Goal: Find specific page/section: Find specific page/section

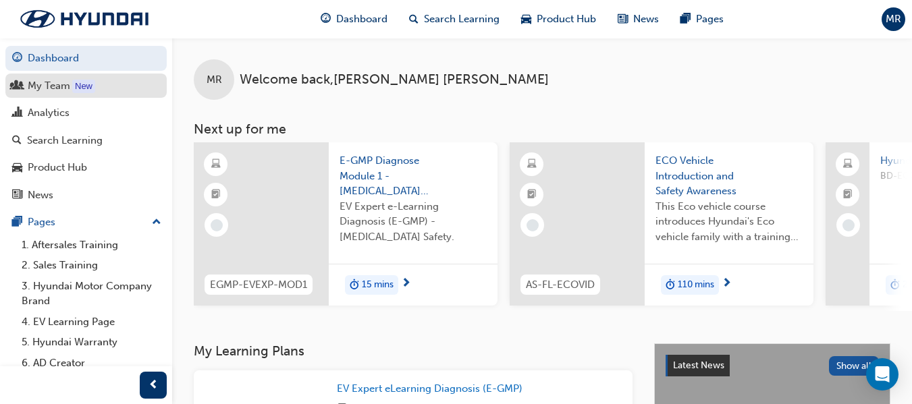
click at [62, 85] on div "My Team" at bounding box center [49, 86] width 43 height 16
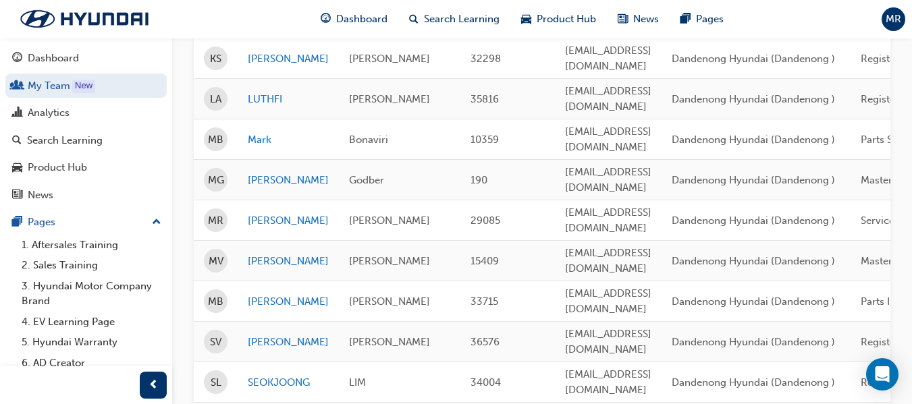
scroll to position [540, 0]
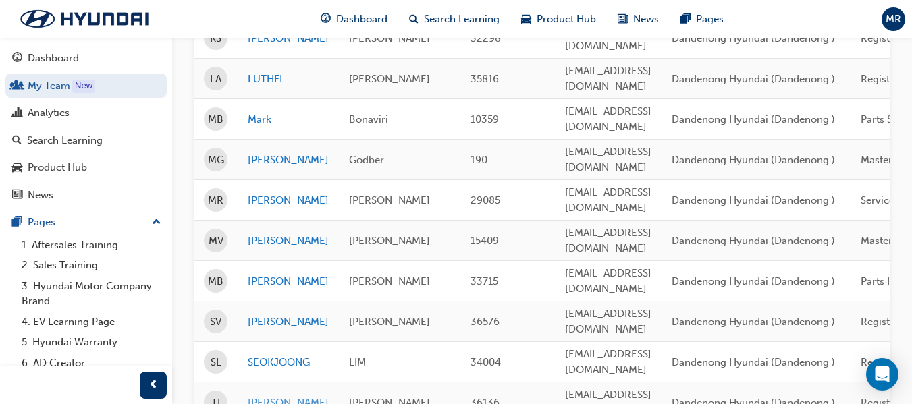
click at [277, 396] on link "[PERSON_NAME]" at bounding box center [288, 404] width 81 height 16
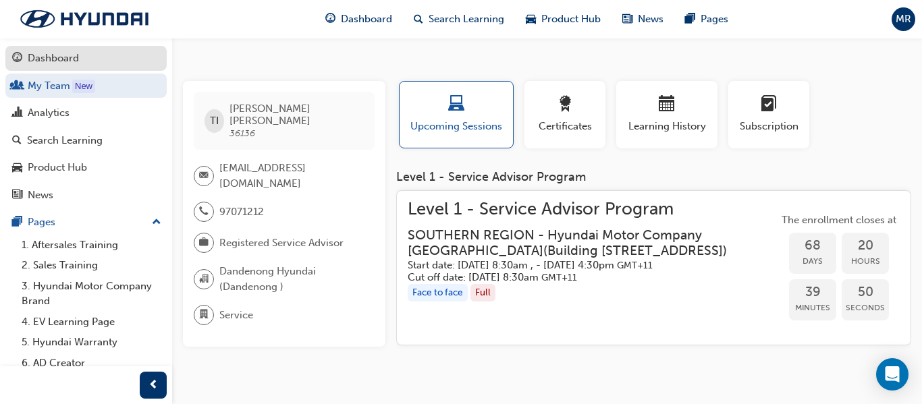
click at [44, 62] on div "Dashboard" at bounding box center [53, 59] width 51 height 16
